Goal: Register for event/course

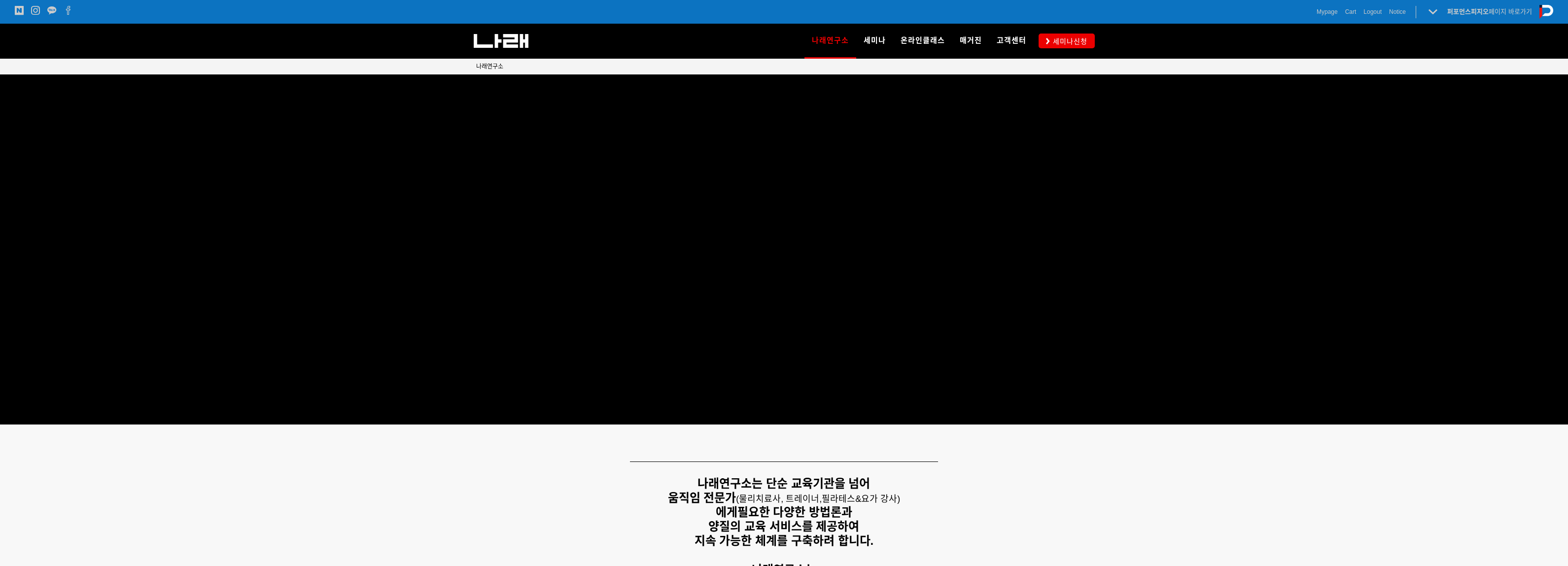
click at [1083, 36] on span "세미나신청" at bounding box center [1069, 41] width 37 height 10
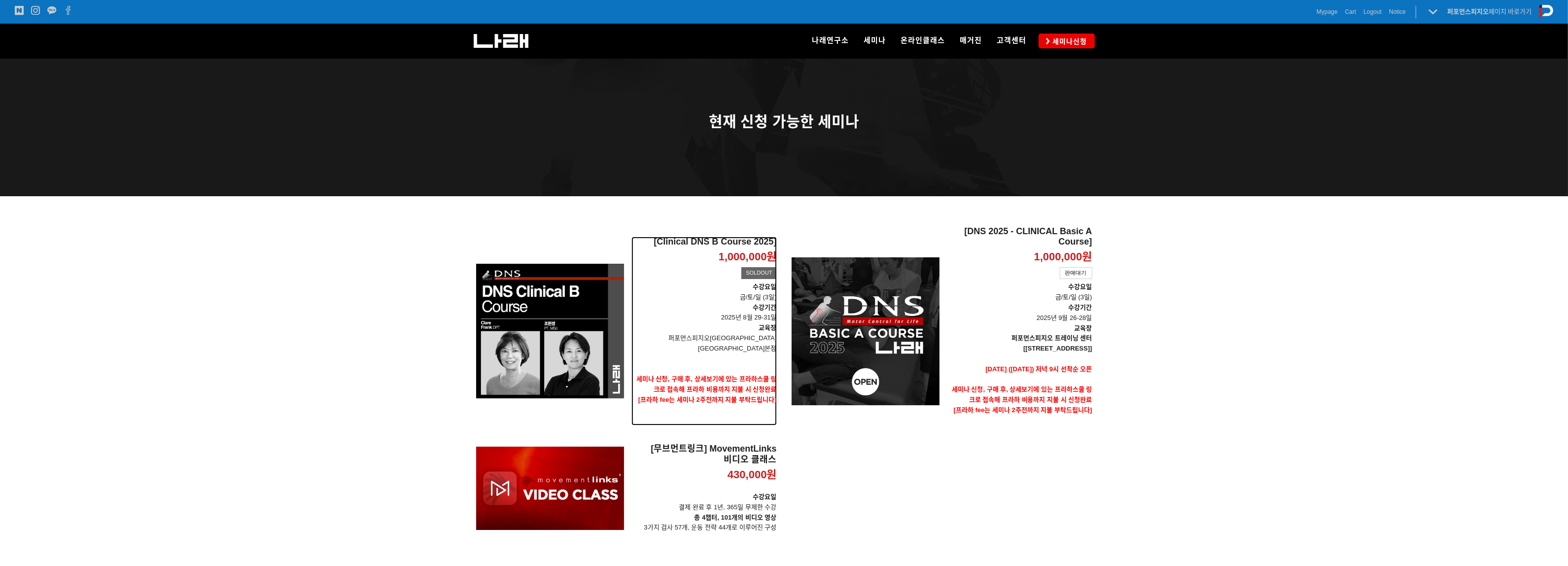
click at [732, 247] on h2 "[Clinical DNS B Course 2025]" at bounding box center [704, 241] width 145 height 11
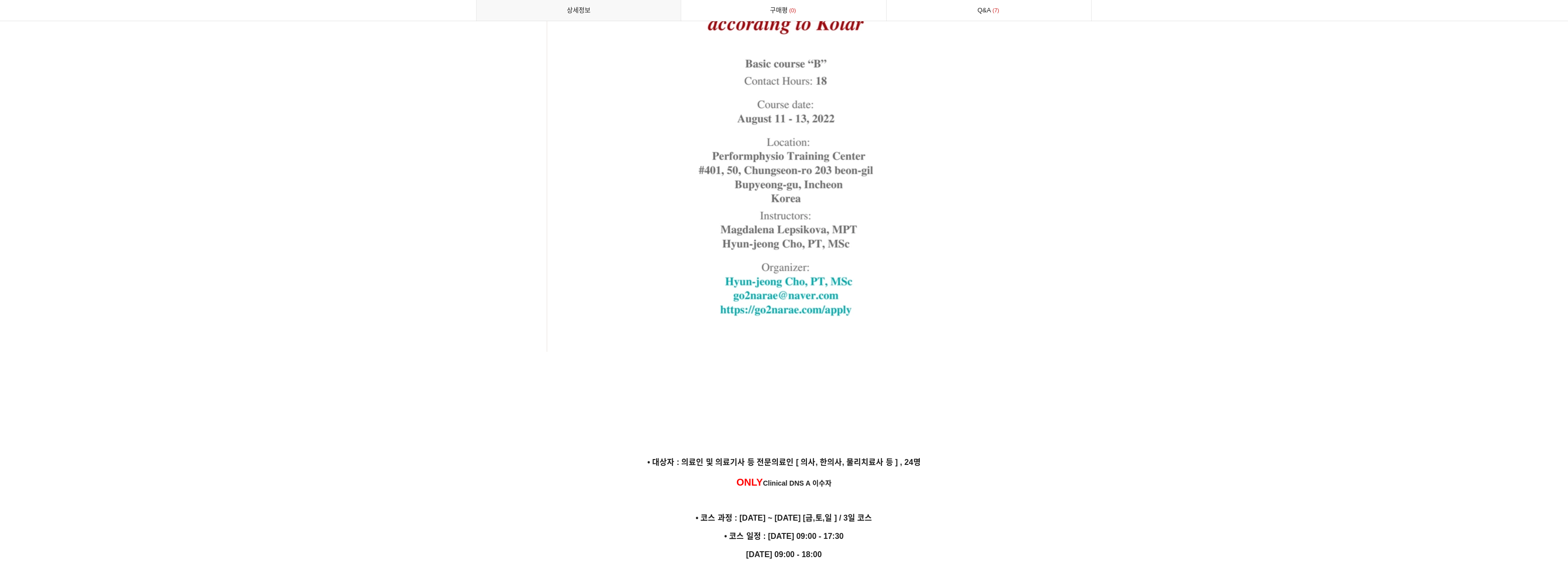
scroll to position [2334, 0]
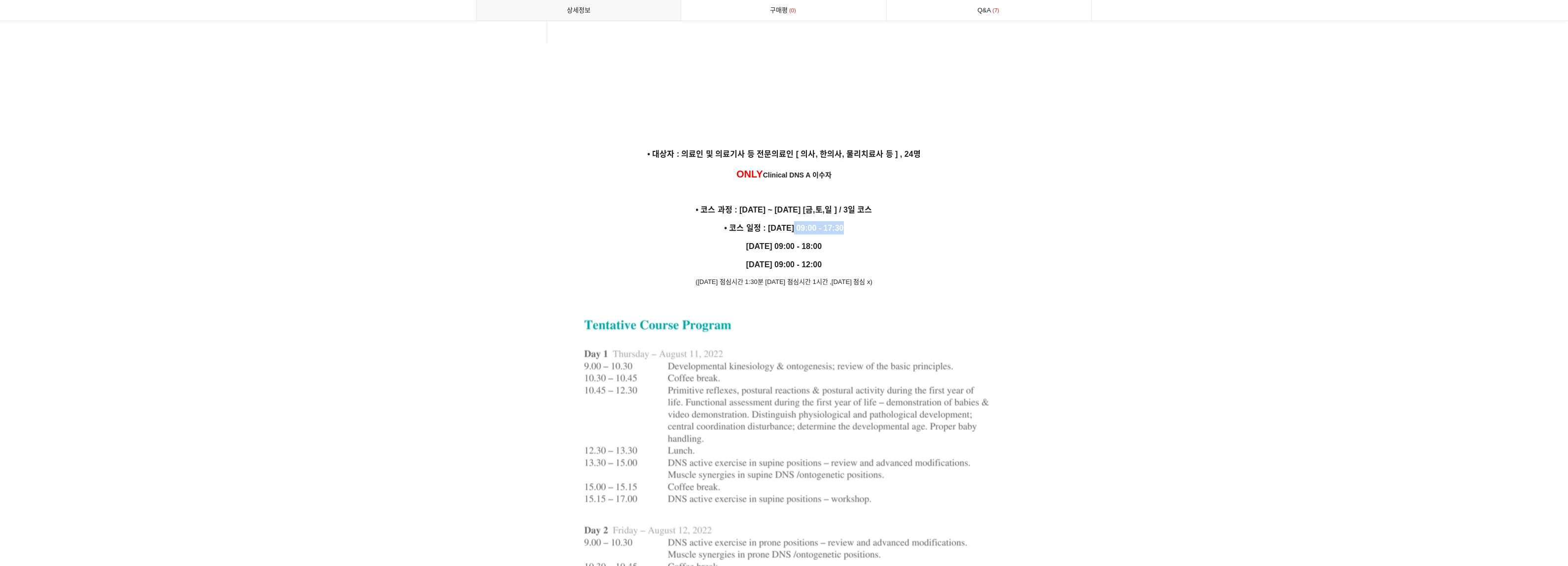
drag, startPoint x: 846, startPoint y: 219, endPoint x: 795, endPoint y: 213, distance: 51.4
click at [795, 221] on p "• 코스 일정 : [DATE] 09:00 - 17:30" at bounding box center [784, 227] width 616 height 13
drag, startPoint x: 854, startPoint y: 215, endPoint x: 779, endPoint y: 215, distance: 75.0
click at [779, 221] on p "• 코스 일정 : [DATE] 09:00 - 17:30" at bounding box center [784, 227] width 616 height 13
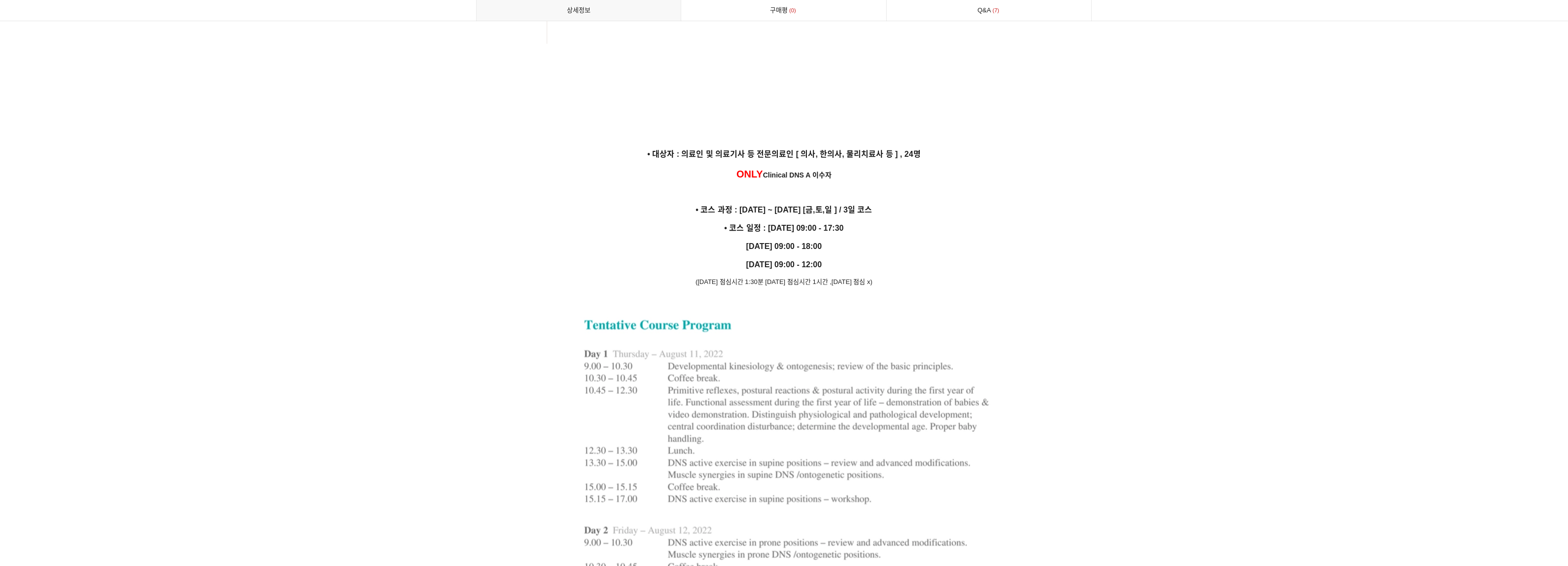
click at [903, 239] on p "[DATE] 09:00 - 18:00" at bounding box center [784, 246] width 616 height 13
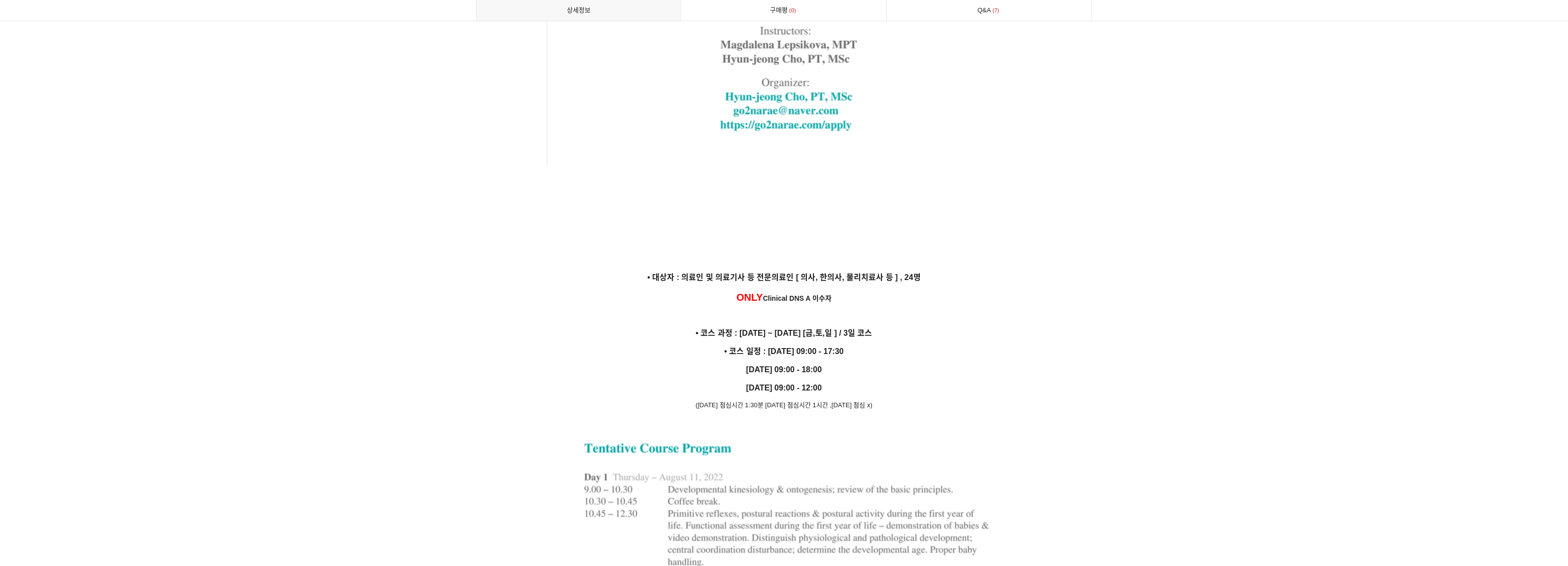
scroll to position [1842, 0]
